Goal: Task Accomplishment & Management: Manage account settings

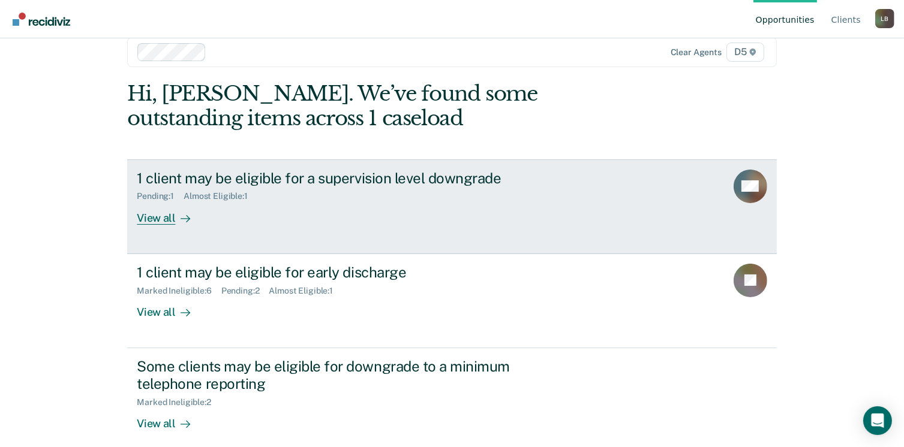
scroll to position [32, 0]
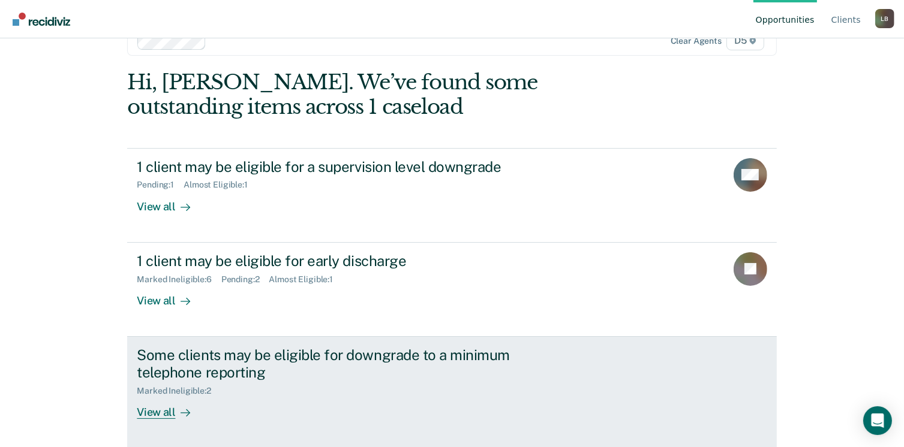
click at [173, 388] on div "Marked Ineligible : 2" at bounding box center [178, 391] width 83 height 10
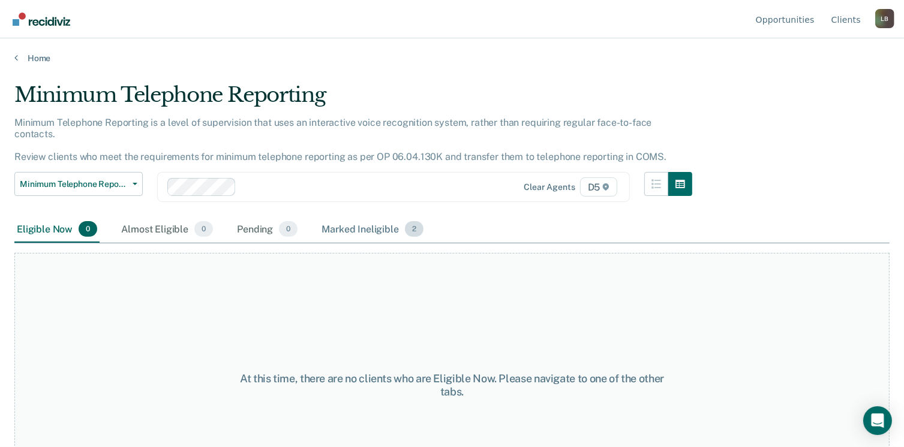
click at [371, 219] on div "Marked Ineligible 2" at bounding box center [372, 230] width 107 height 26
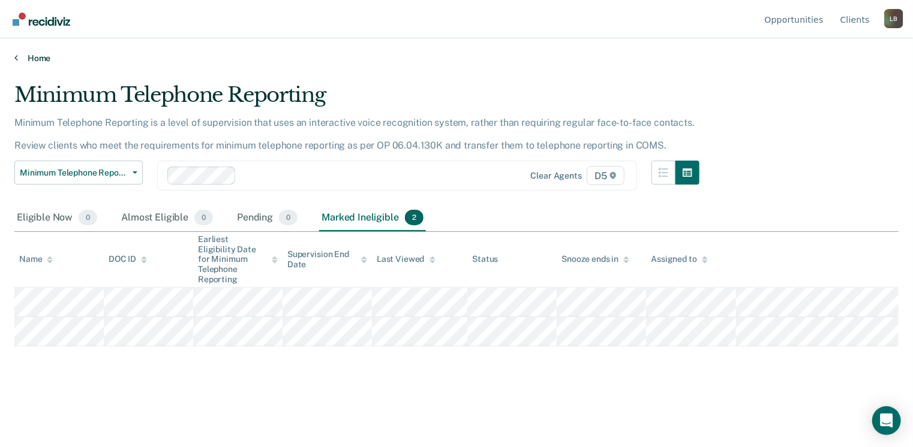
click at [16, 61] on icon at bounding box center [16, 58] width 4 height 10
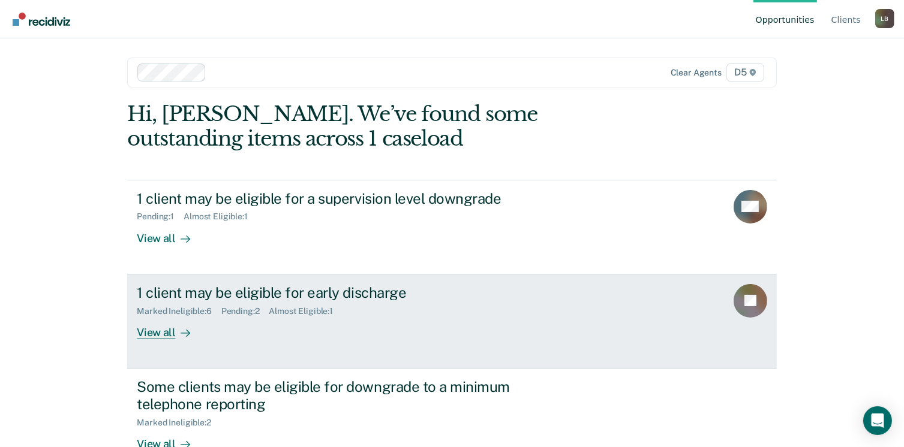
click at [245, 310] on div "Pending : 2" at bounding box center [245, 311] width 48 height 10
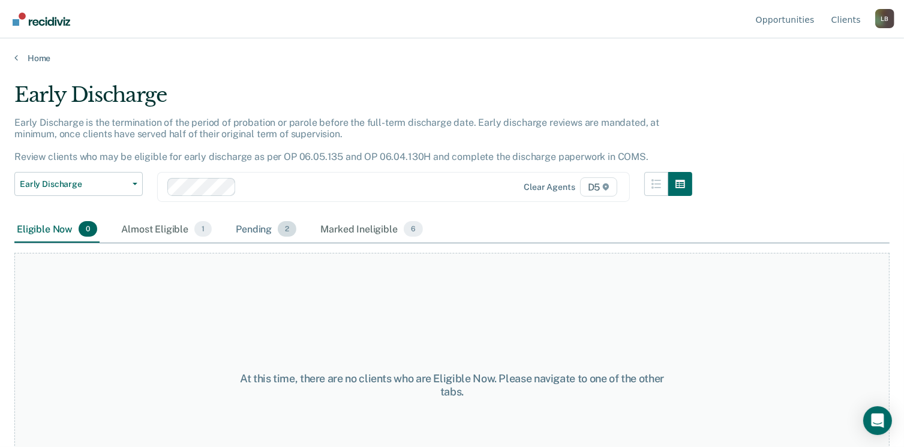
click at [244, 229] on div "Pending 2" at bounding box center [265, 230] width 65 height 26
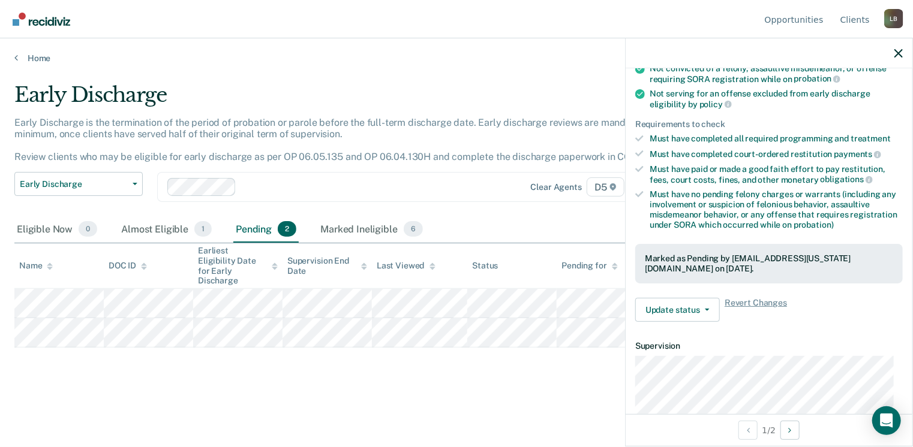
scroll to position [300, 0]
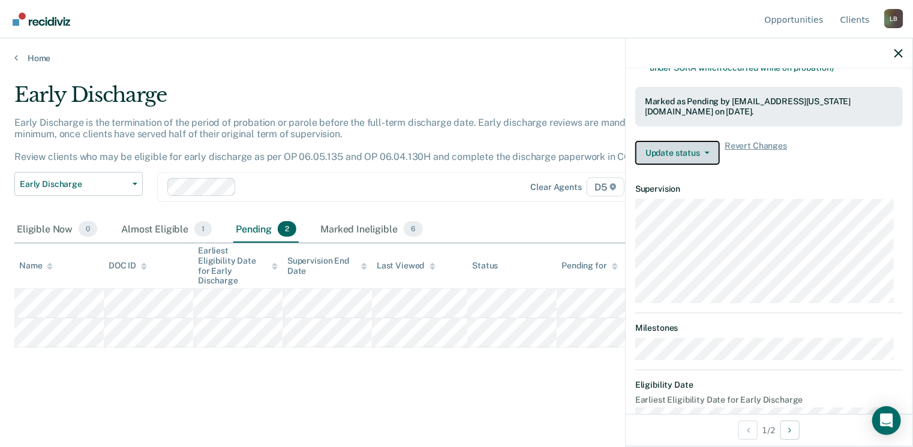
click at [674, 149] on button "Update status" at bounding box center [677, 153] width 85 height 24
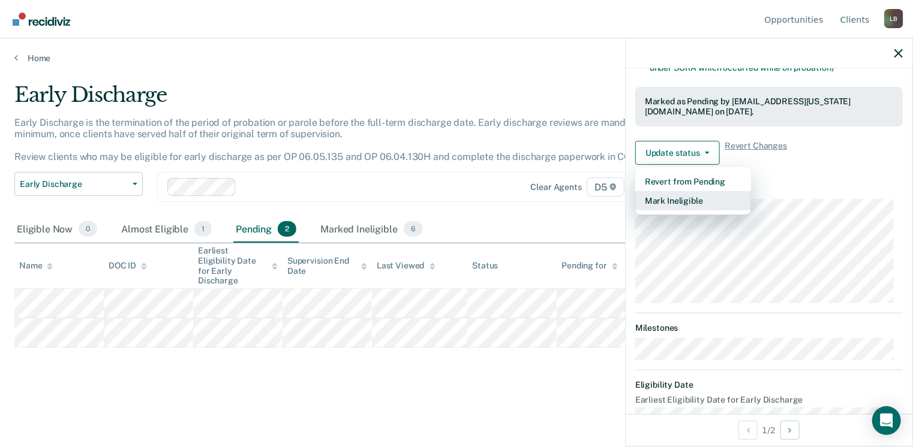
click at [689, 200] on button "Mark Ineligible" at bounding box center [693, 200] width 116 height 19
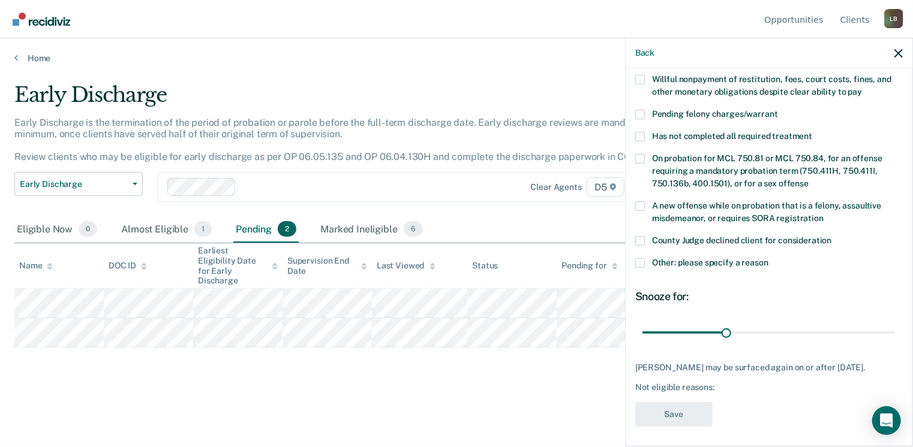
click at [641, 259] on span at bounding box center [640, 264] width 10 height 10
click at [768, 259] on input "Other: please specify a reason" at bounding box center [768, 259] width 0 height 0
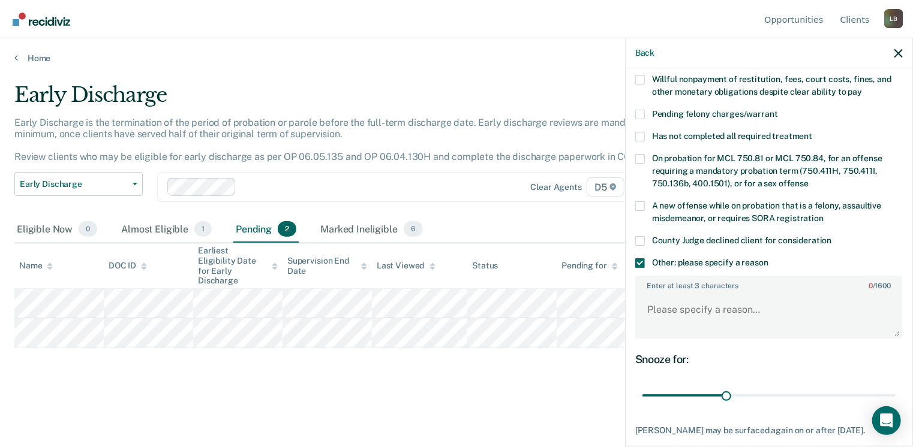
click at [639, 132] on span at bounding box center [640, 137] width 10 height 10
click at [812, 132] on input "Has not completed all required treatment" at bounding box center [812, 132] width 0 height 0
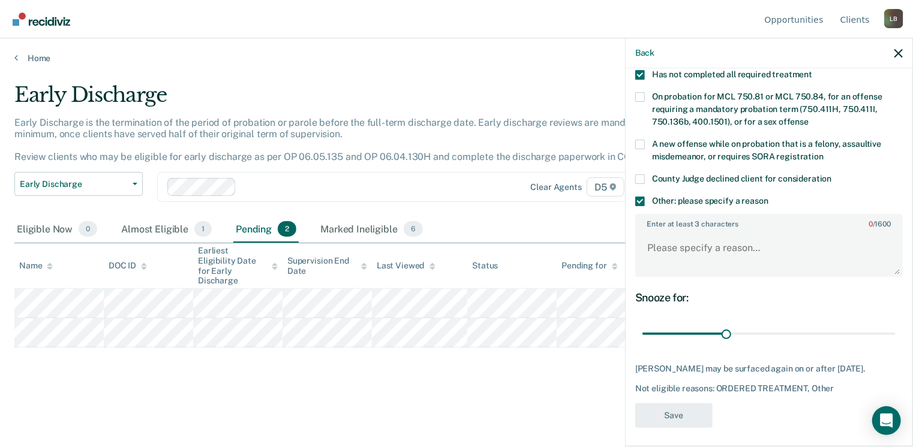
click at [638, 197] on span at bounding box center [640, 202] width 10 height 10
click at [768, 197] on input "Other: please specify a reason" at bounding box center [768, 197] width 0 height 0
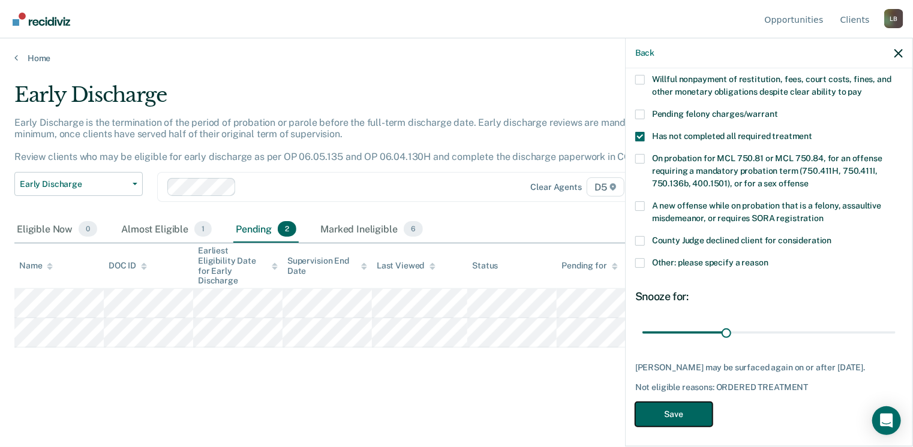
click at [693, 408] on button "Save" at bounding box center [673, 414] width 77 height 25
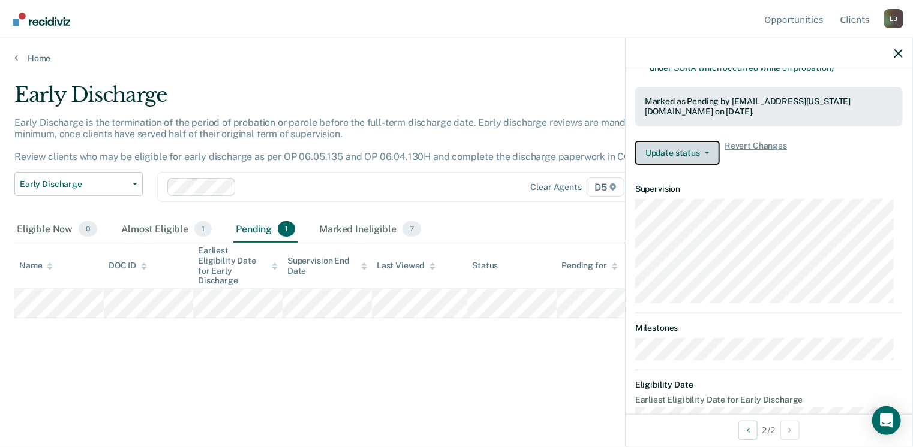
click at [696, 149] on button "Update status" at bounding box center [677, 153] width 85 height 24
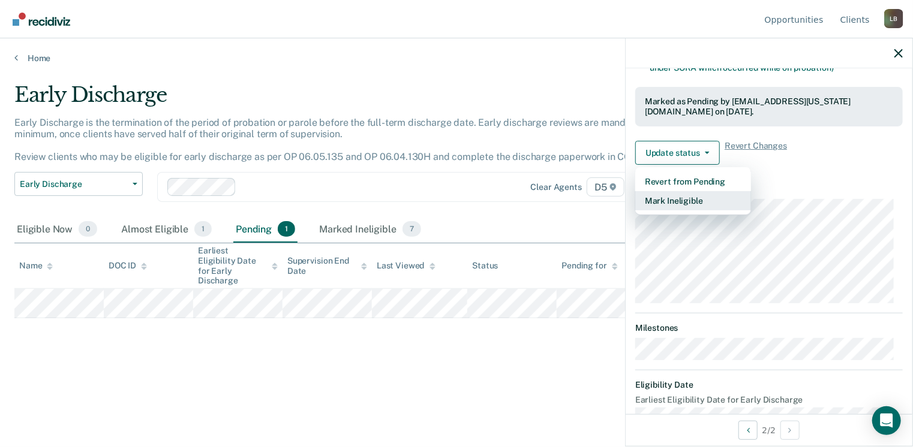
click at [696, 198] on button "Mark Ineligible" at bounding box center [693, 200] width 116 height 19
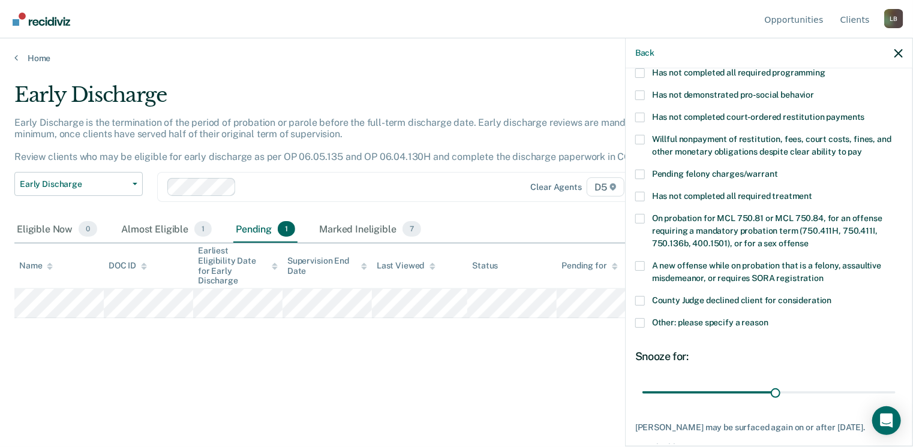
scroll to position [180, 0]
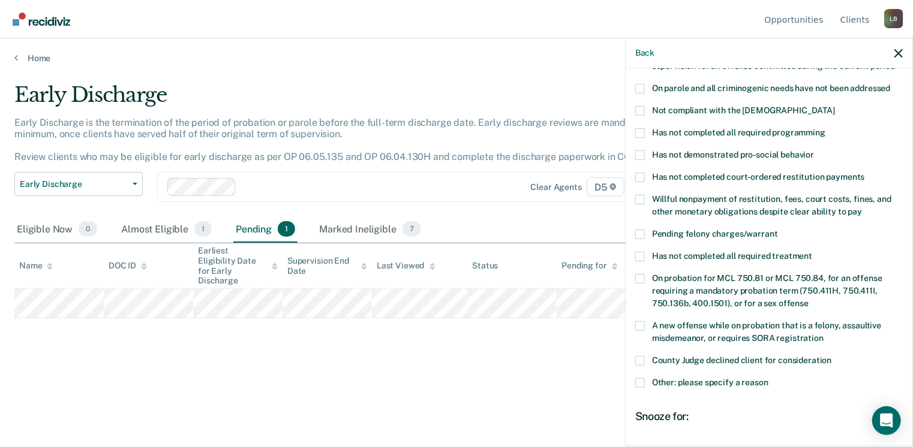
drag, startPoint x: 642, startPoint y: 97, endPoint x: 656, endPoint y: 118, distance: 25.6
click at [641, 106] on span at bounding box center [640, 111] width 10 height 10
click at [835, 106] on input "Not compliant with the [DEMOGRAPHIC_DATA]" at bounding box center [835, 106] width 0 height 0
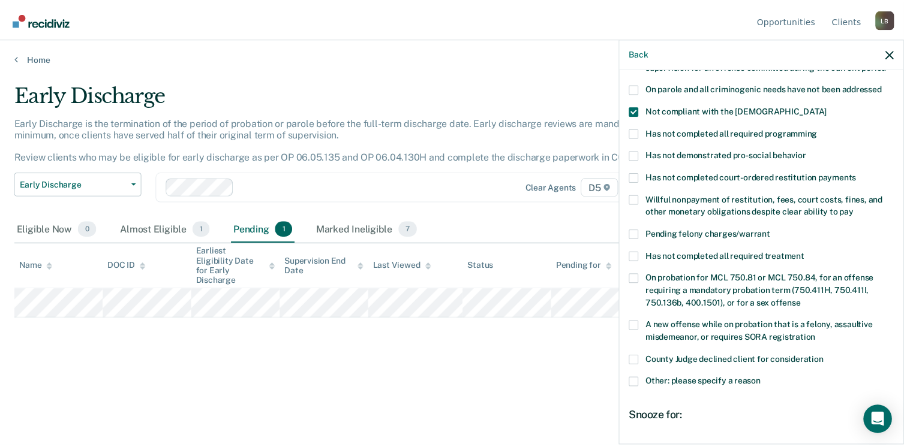
scroll to position [300, 0]
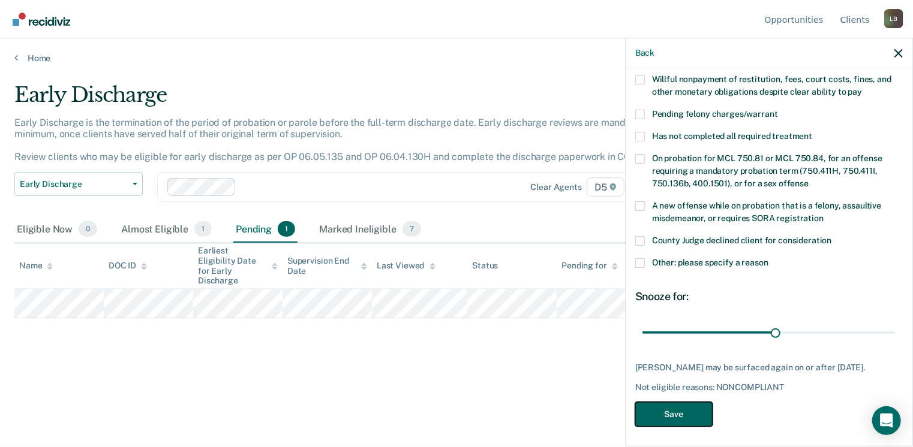
click at [701, 415] on button "Save" at bounding box center [673, 414] width 77 height 25
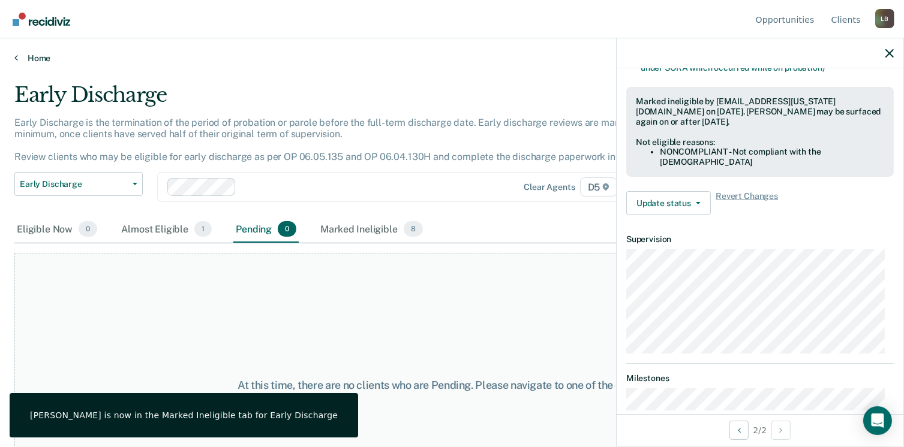
click at [17, 56] on icon at bounding box center [16, 58] width 4 height 10
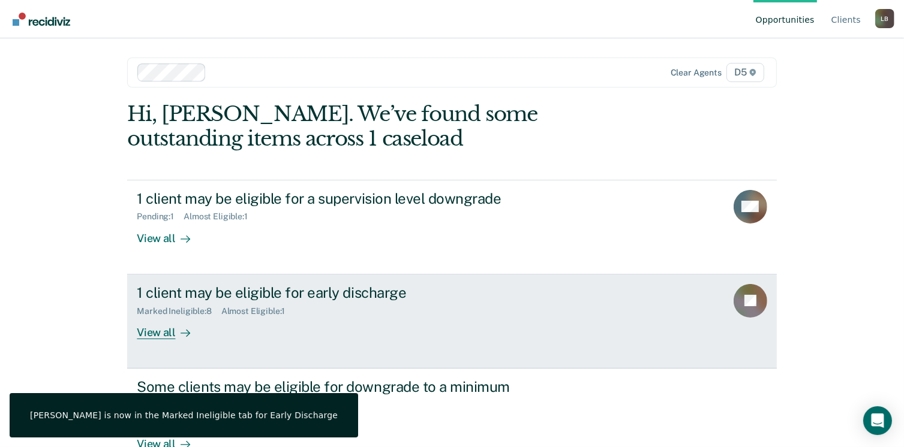
scroll to position [32, 0]
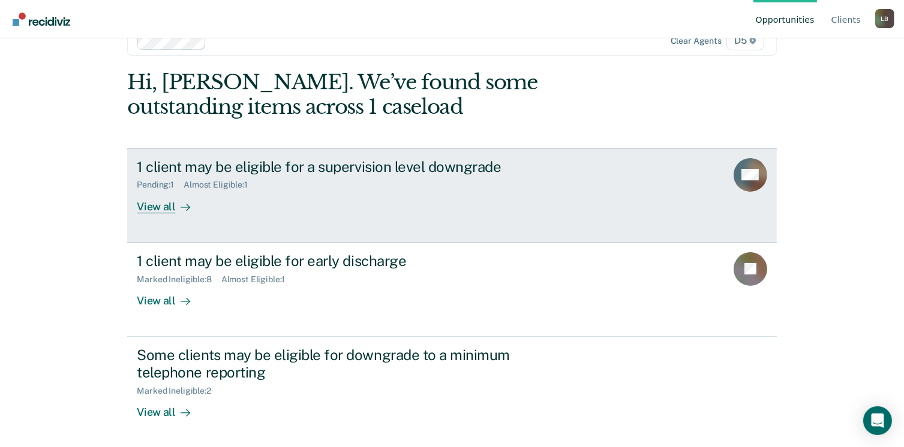
click at [214, 183] on div "Almost Eligible : 1" at bounding box center [221, 185] width 74 height 10
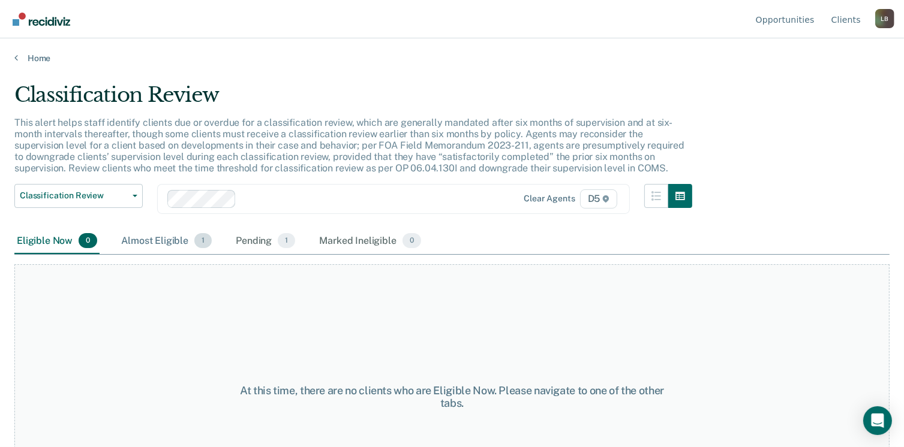
click at [144, 241] on div "Almost Eligible 1" at bounding box center [166, 242] width 95 height 26
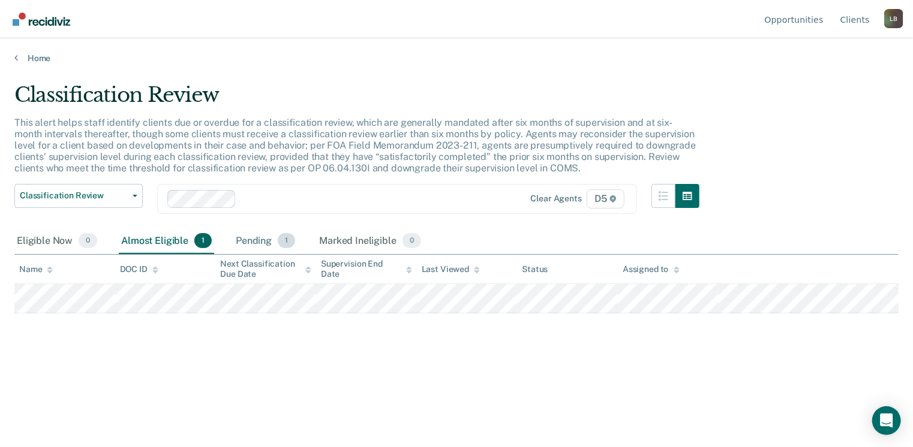
click at [260, 241] on div "Pending 1" at bounding box center [265, 242] width 64 height 26
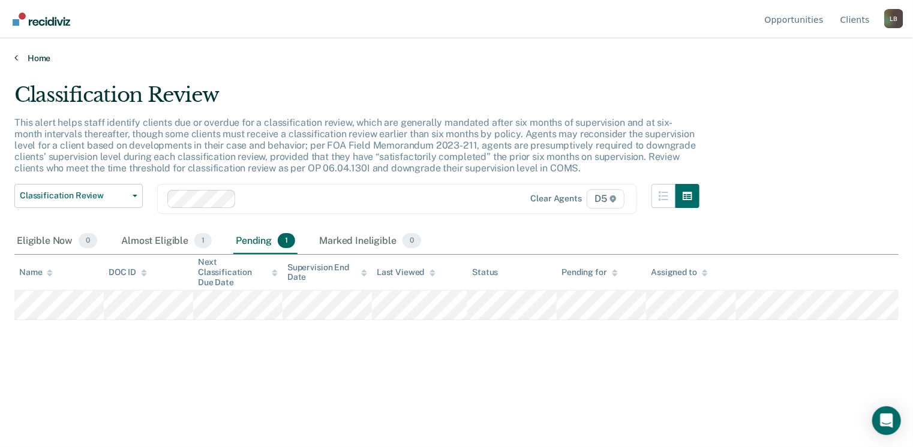
click at [14, 61] on icon at bounding box center [16, 58] width 4 height 10
